Goal: Transaction & Acquisition: Purchase product/service

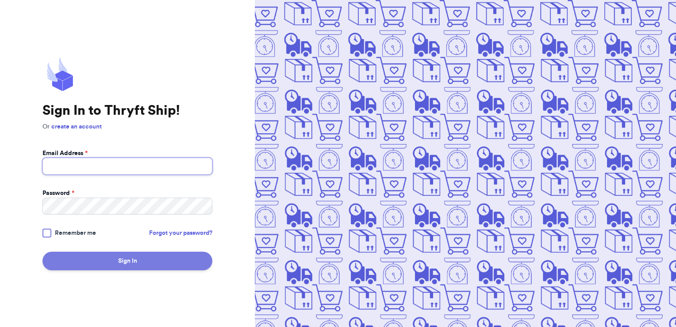
type input "[EMAIL_ADDRESS][DOMAIN_NAME]"
click at [139, 259] on button "Sign In" at bounding box center [127, 260] width 170 height 19
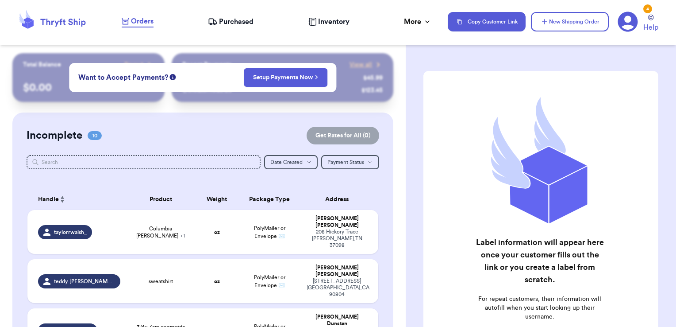
click at [209, 131] on div "Incomplete 10 Get Rates for All ( 0 )" at bounding box center [203, 136] width 353 height 18
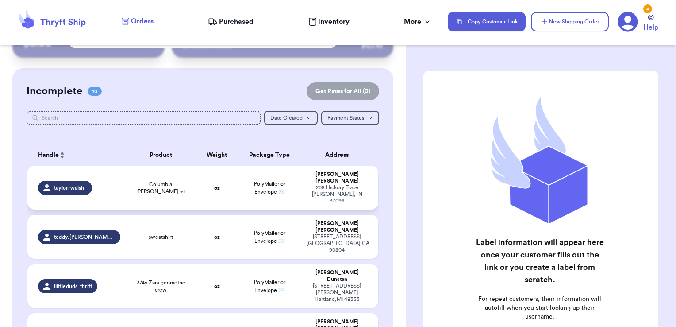
click at [196, 179] on td "oz" at bounding box center [217, 188] width 42 height 44
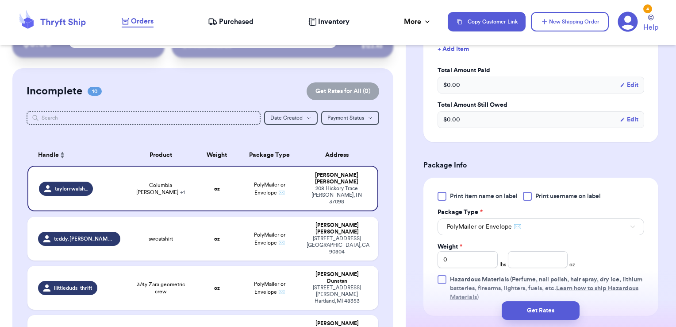
scroll to position [354, 0]
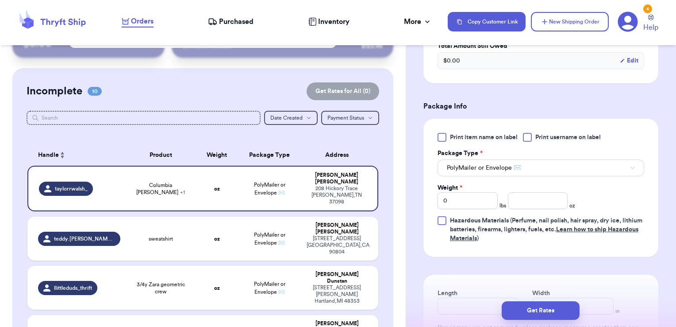
click at [527, 139] on div at bounding box center [527, 137] width 9 height 9
click at [0, 0] on input "Print username on label" at bounding box center [0, 0] width 0 height 0
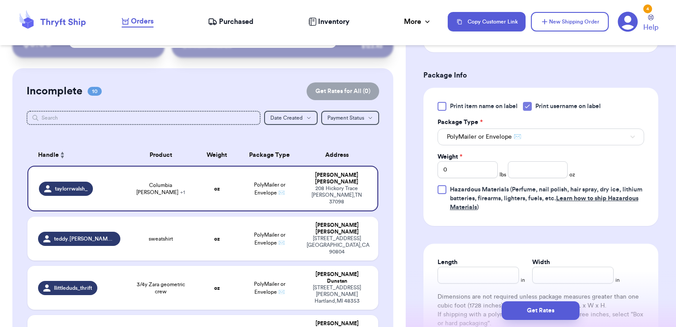
scroll to position [398, 0]
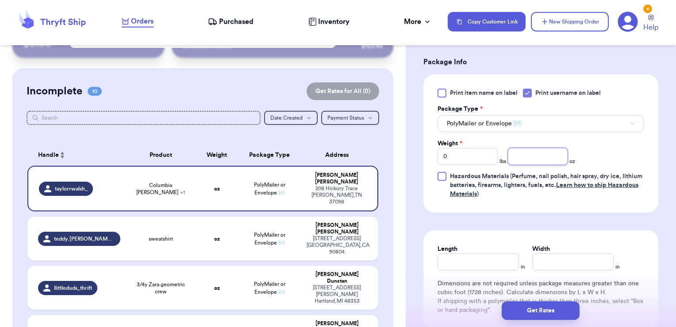
click at [545, 160] on input "number" at bounding box center [538, 156] width 60 height 17
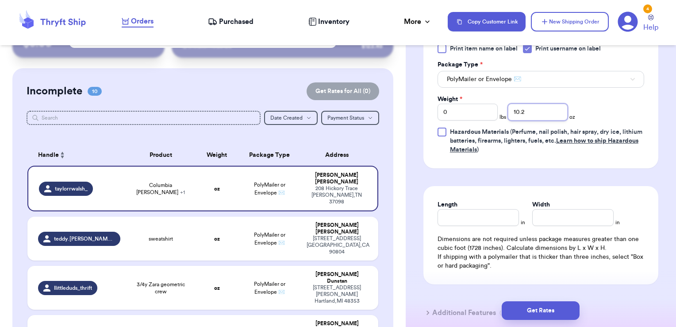
type input "10.2"
click at [499, 214] on input "Length" at bounding box center [478, 217] width 81 height 17
click at [524, 86] on button "PolyMailer or Envelope ✉️" at bounding box center [541, 79] width 207 height 17
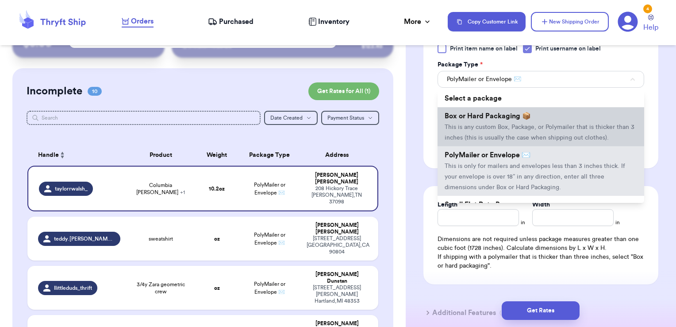
click at [513, 125] on span "This is any custom Box, Package, or Polymailer that is thicker than 3 inches (t…" at bounding box center [540, 132] width 190 height 17
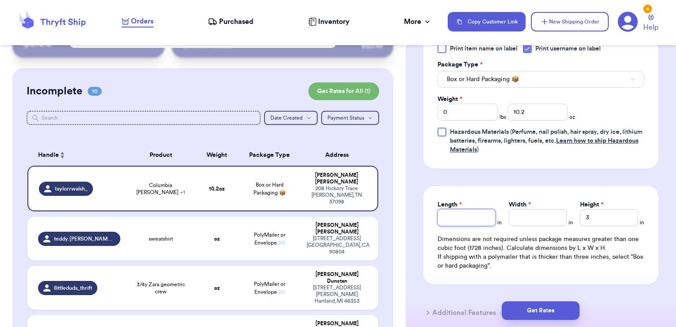
click at [478, 219] on input "Length *" at bounding box center [467, 217] width 58 height 17
type input "8"
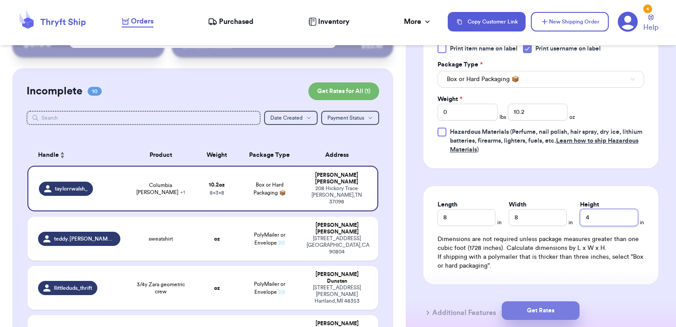
type input "4"
click at [531, 310] on button "Get Rates" at bounding box center [541, 310] width 78 height 19
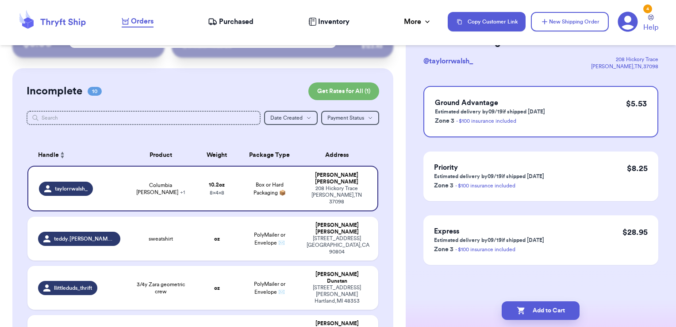
scroll to position [0, 0]
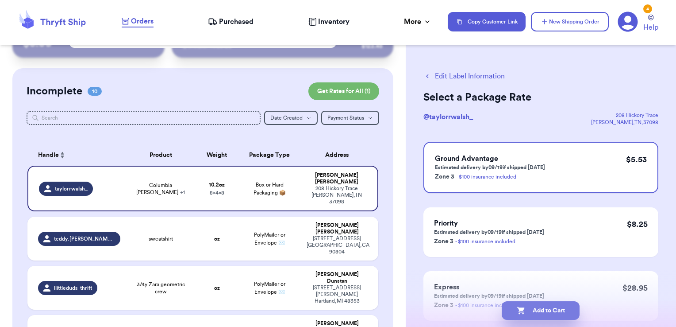
click at [561, 312] on button "Add to Cart" at bounding box center [541, 310] width 78 height 19
checkbox input "true"
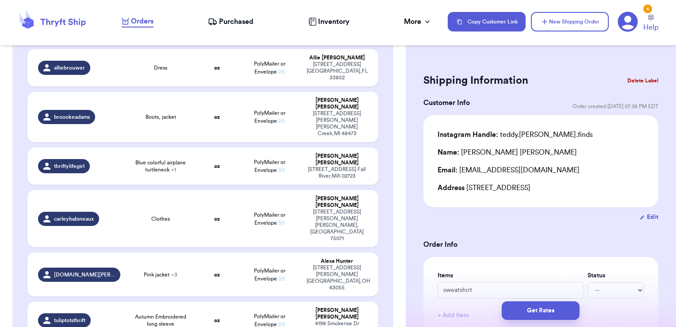
scroll to position [44, 0]
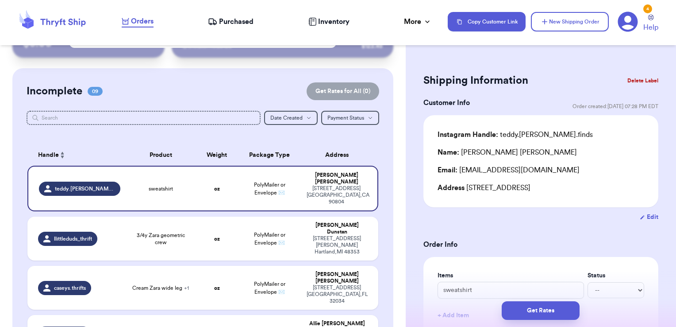
click at [188, 148] on th "Product" at bounding box center [161, 154] width 70 height 21
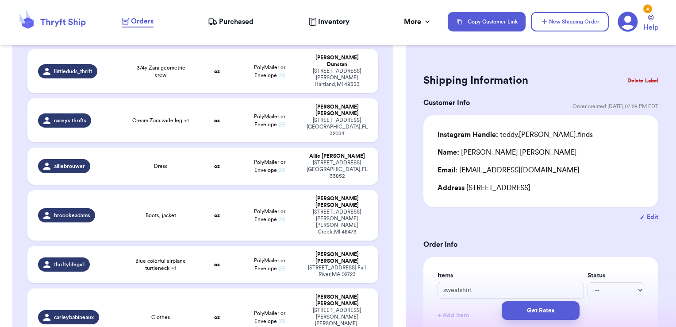
scroll to position [0, 0]
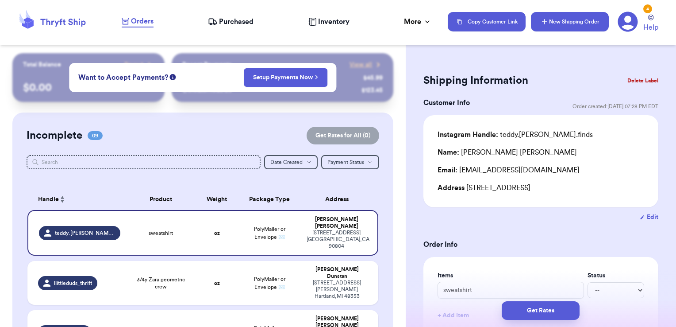
click at [560, 24] on button "New Shipping Order" at bounding box center [570, 21] width 78 height 19
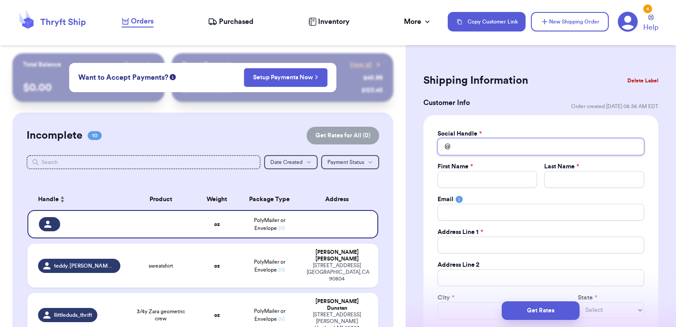
click at [485, 140] on input "Total Amount Paid" at bounding box center [541, 146] width 207 height 17
type input "s"
type input "sn"
type input "snu"
type input "snug"
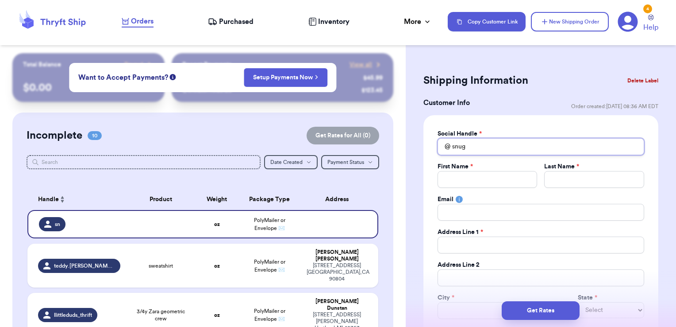
type input "snugg"
type input "snuggl"
type input "snuggle"
type input "snuggleb"
type input "snugglebu"
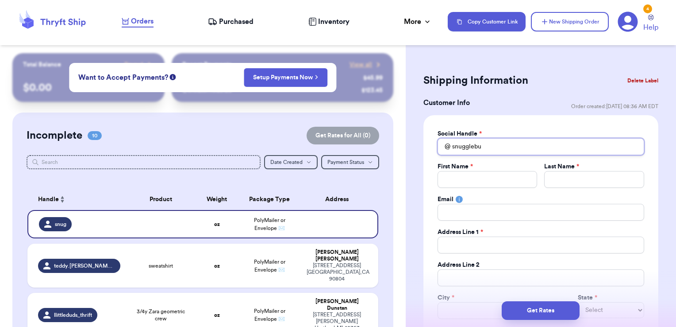
type input "snugglebug"
type input "snugglebu"
type input "snuggleb"
type input "snuggle"
type input "snuggl"
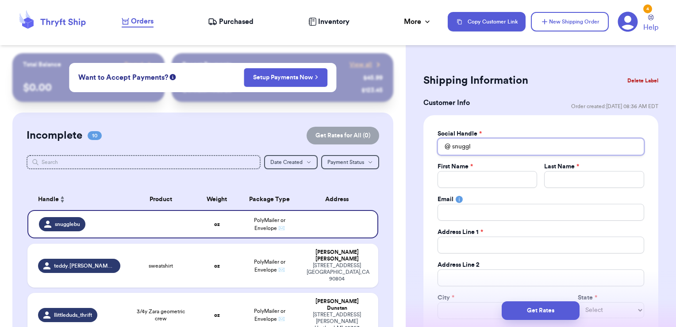
type input "snugg"
type input "snug"
type input "snu"
type input "sn"
type input "s"
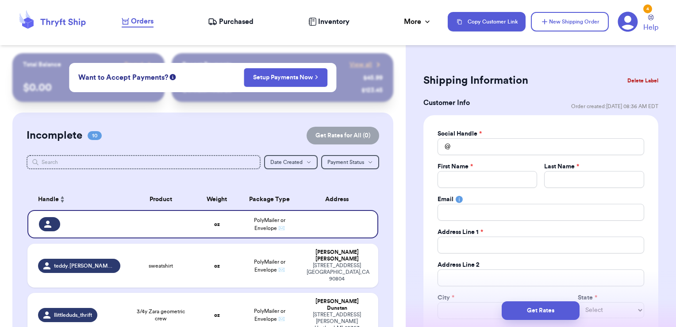
click at [632, 81] on button "Delete Label" at bounding box center [643, 80] width 38 height 19
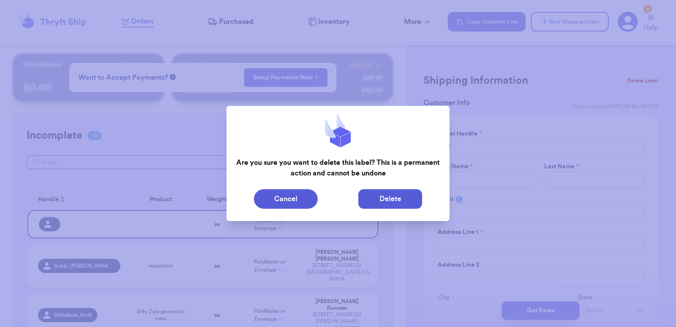
click at [371, 189] on button "Delete" at bounding box center [390, 198] width 64 height 19
type input "sweatshirt"
